Goal: Information Seeking & Learning: Learn about a topic

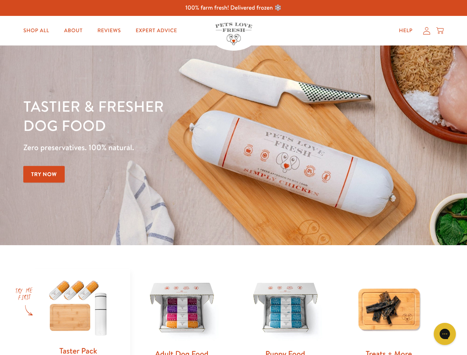
click at [233, 178] on div "Tastier & fresher dog food Zero preservatives. 100% natural. Try Now" at bounding box center [163, 146] width 280 height 98
click at [445, 334] on icon "Open gorgias live chat" at bounding box center [444, 333] width 7 height 7
